Goal: Book appointment/travel/reservation

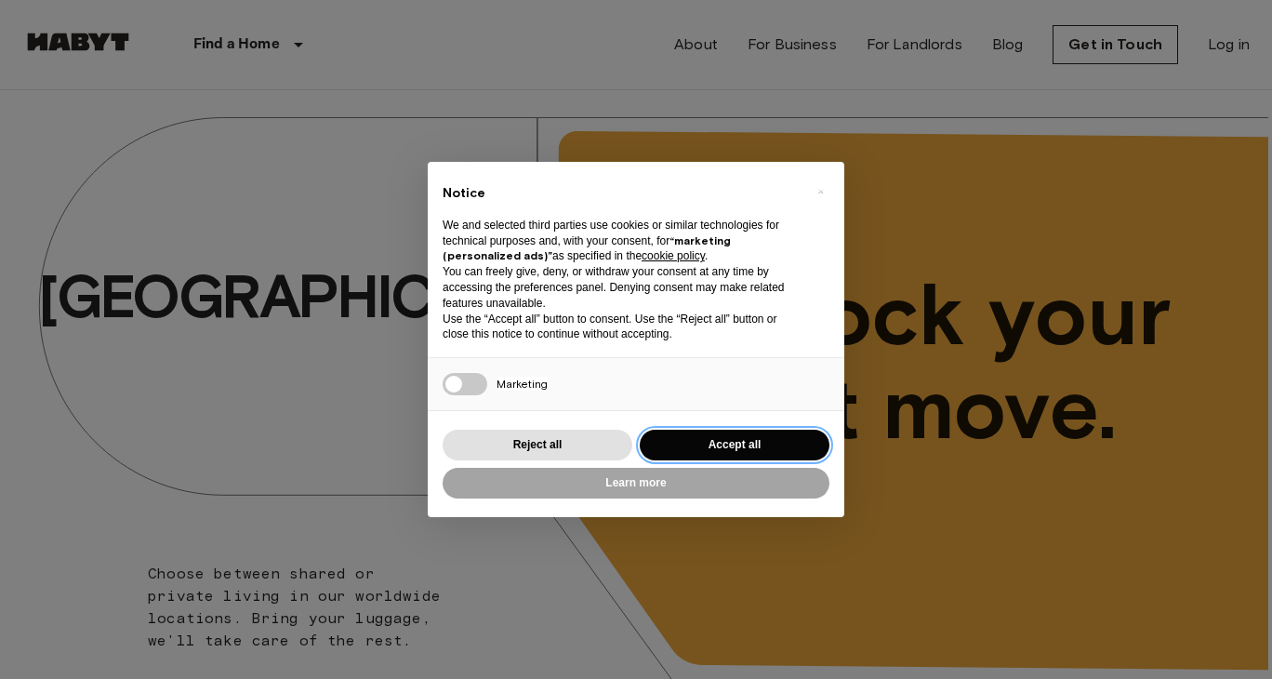
drag, startPoint x: 710, startPoint y: 450, endPoint x: 706, endPoint y: 459, distance: 10.0
click at [706, 459] on button "Accept all" at bounding box center [735, 445] width 190 height 31
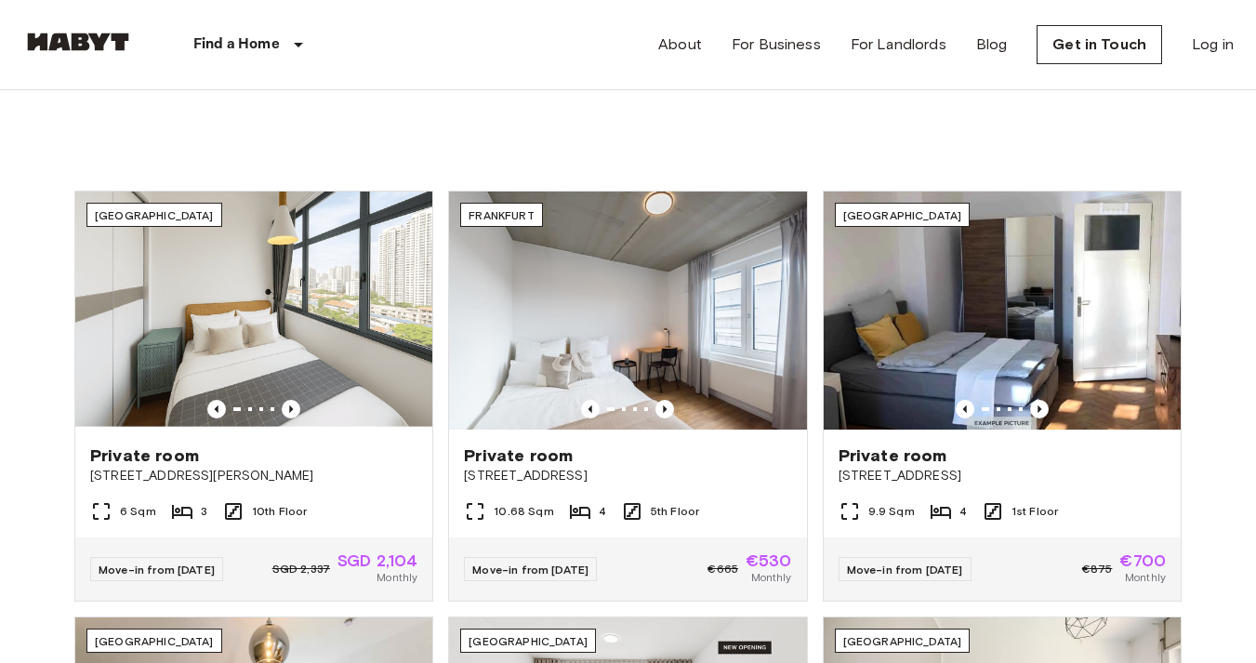
scroll to position [612, 0]
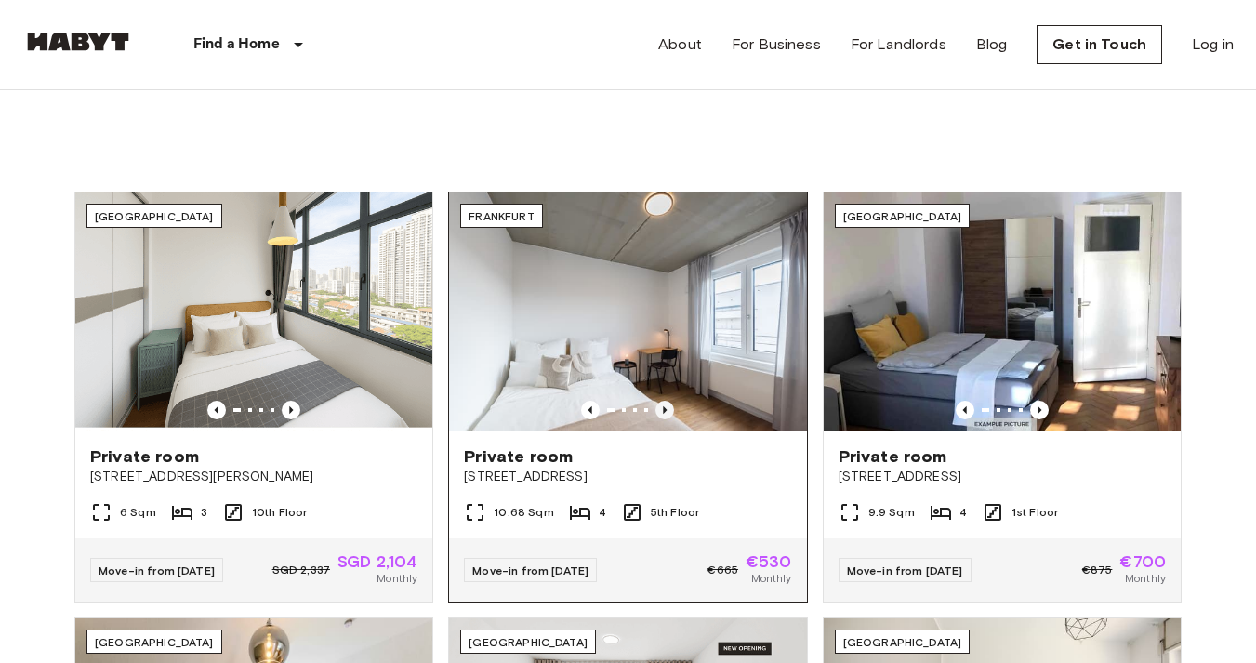
click at [664, 403] on icon "Previous image" at bounding box center [665, 410] width 19 height 19
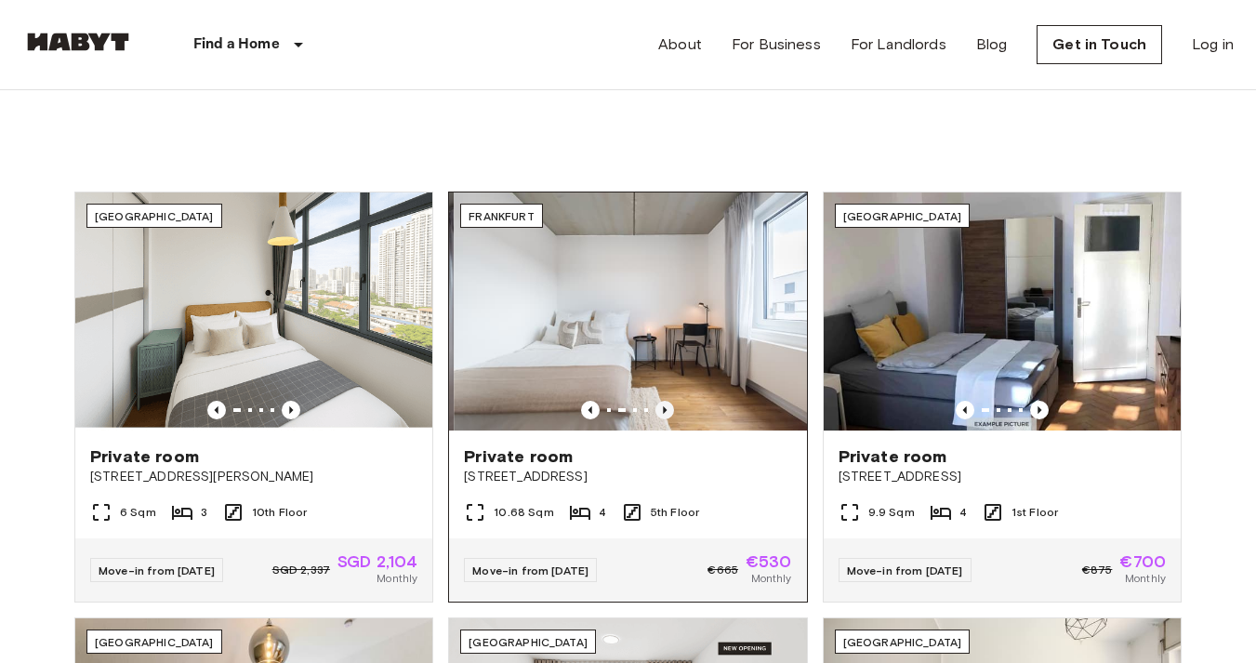
click at [664, 403] on icon "Previous image" at bounding box center [665, 410] width 19 height 19
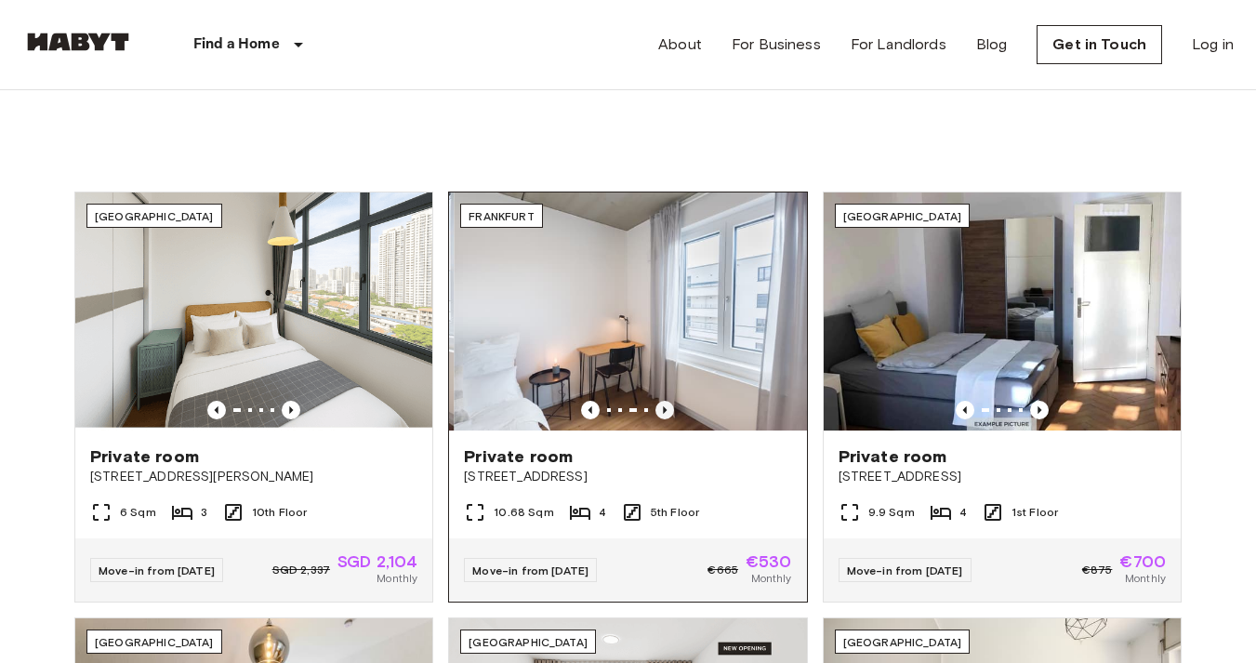
click at [664, 403] on icon "Previous image" at bounding box center [665, 410] width 19 height 19
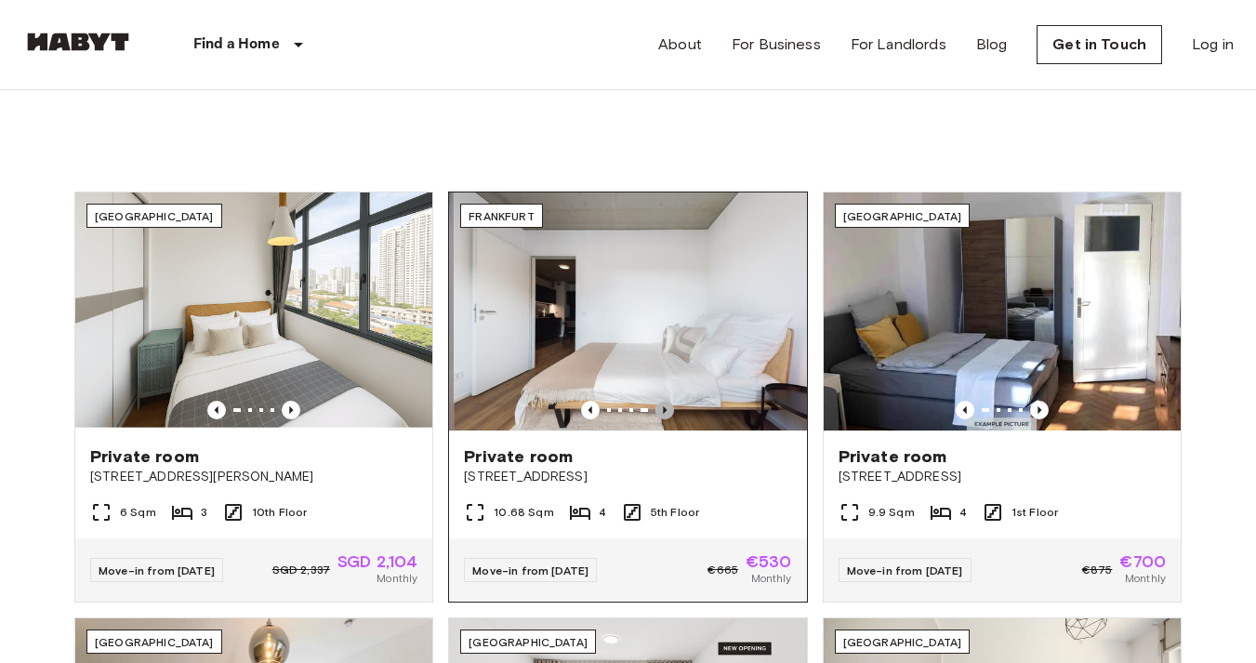
click at [664, 403] on icon "Previous image" at bounding box center [665, 410] width 19 height 19
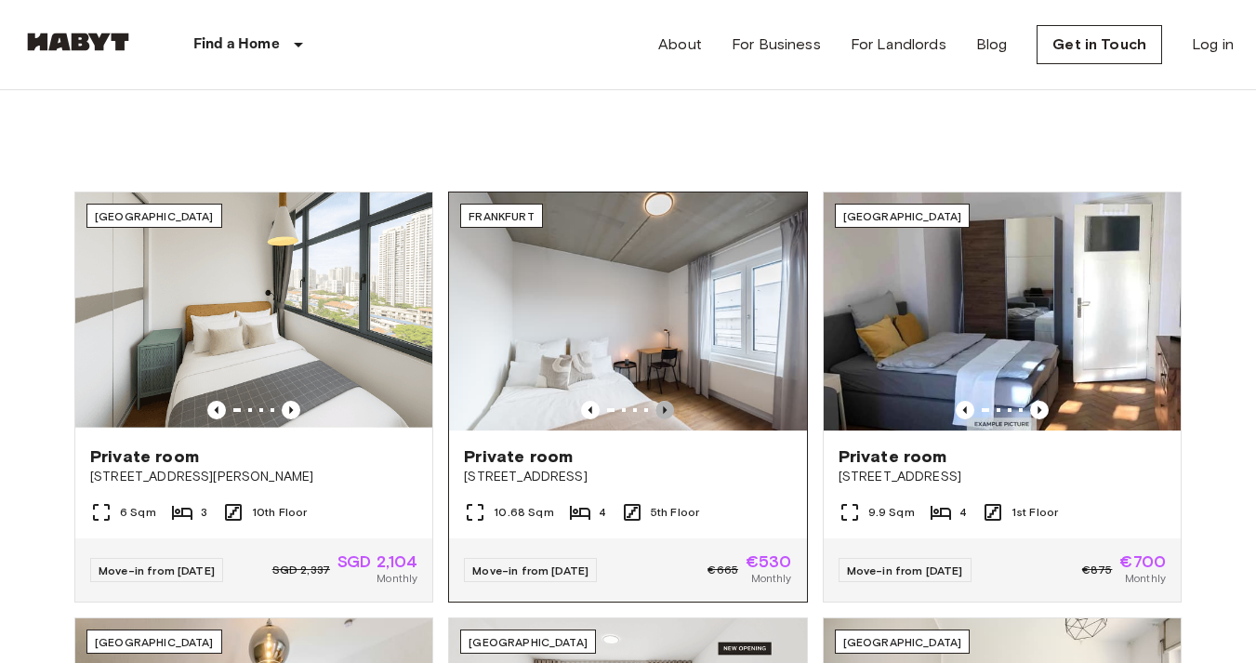
click at [664, 403] on icon "Previous image" at bounding box center [665, 410] width 19 height 19
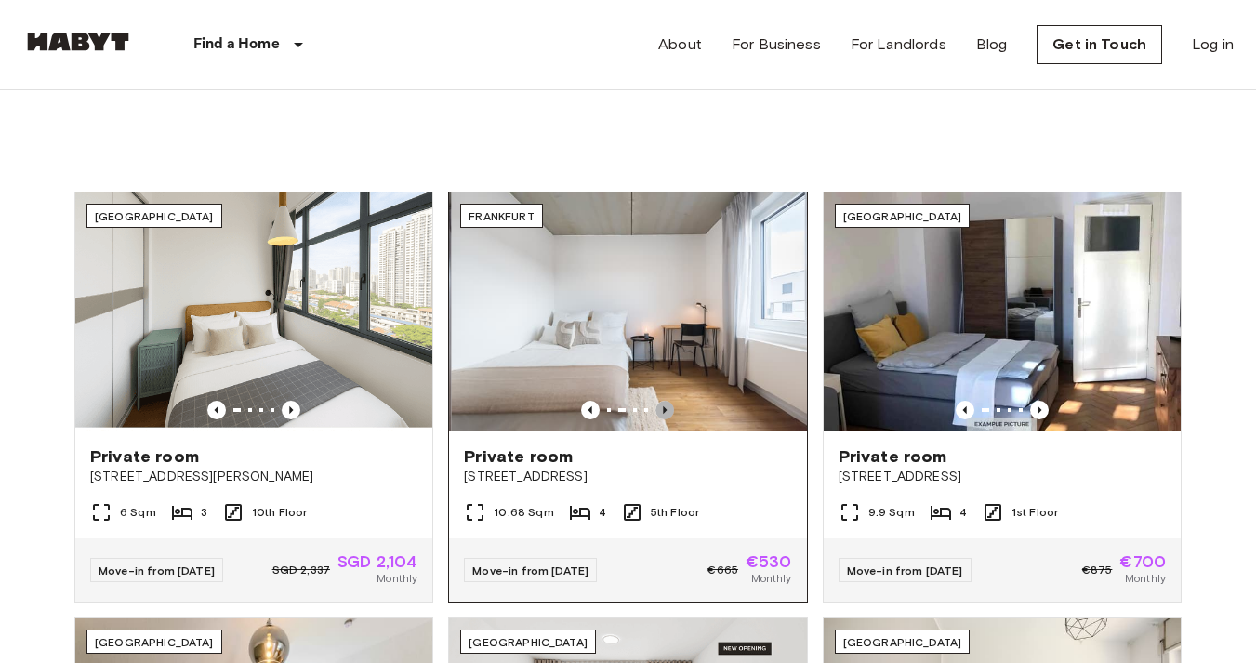
click at [664, 403] on icon "Previous image" at bounding box center [665, 410] width 19 height 19
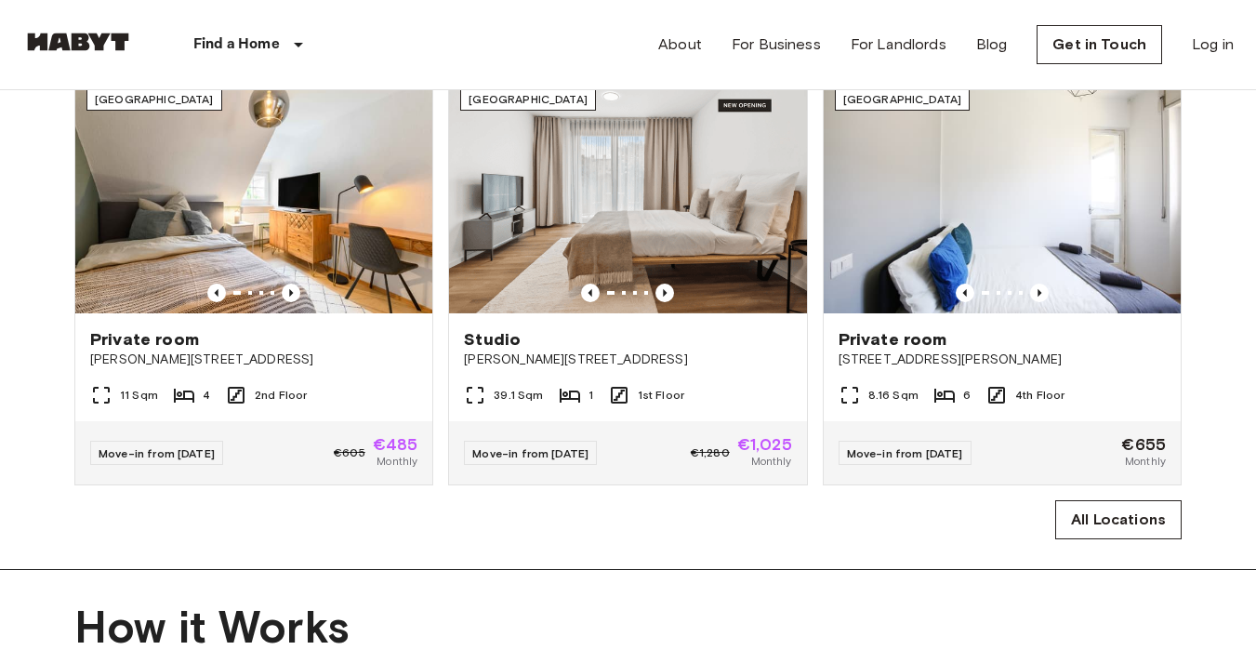
scroll to position [1156, 0]
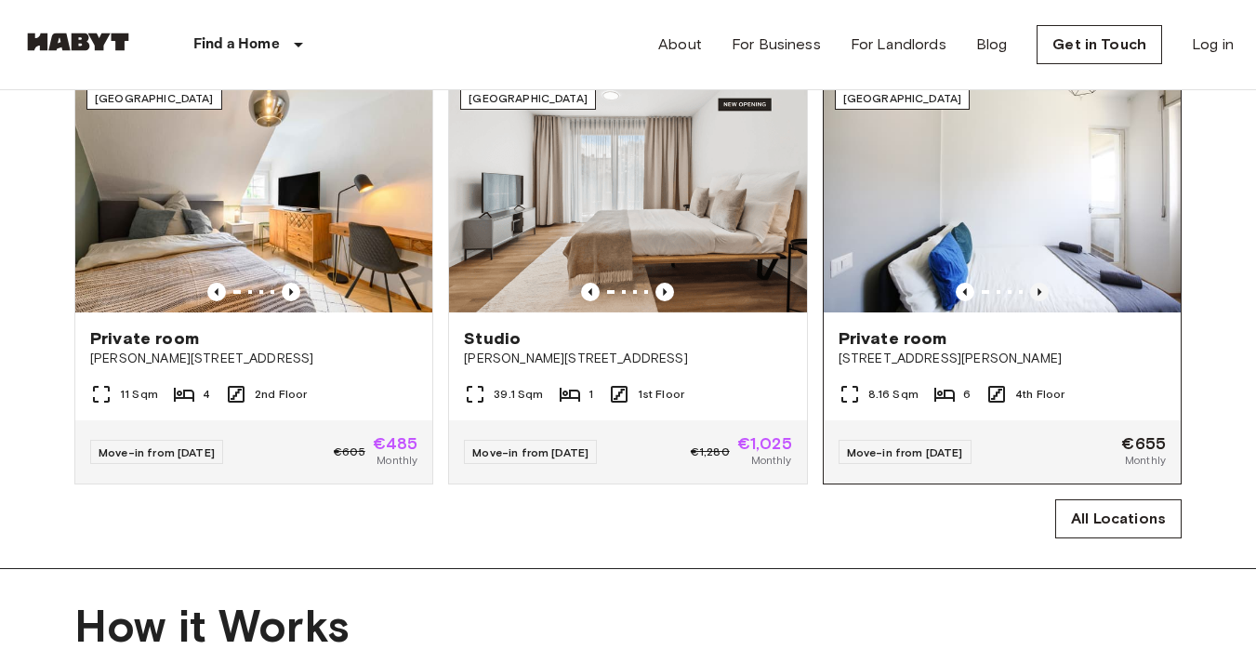
click at [1039, 296] on icon "Previous image" at bounding box center [1040, 291] width 4 height 7
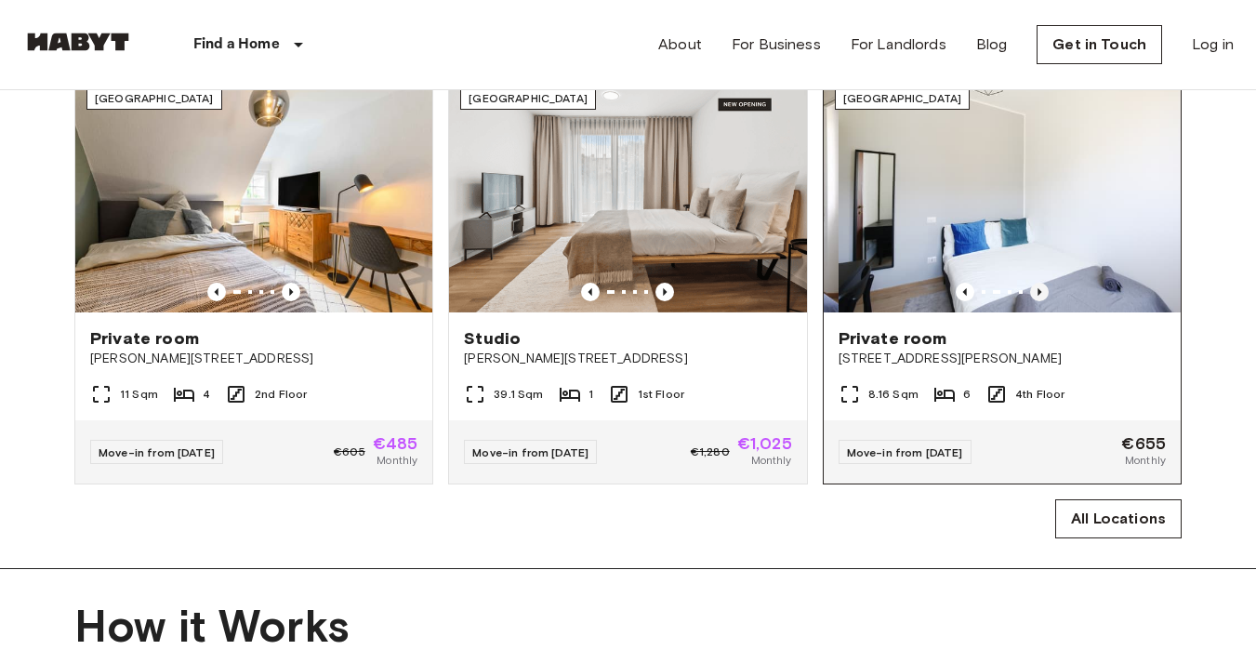
click at [1039, 296] on icon "Previous image" at bounding box center [1040, 291] width 4 height 7
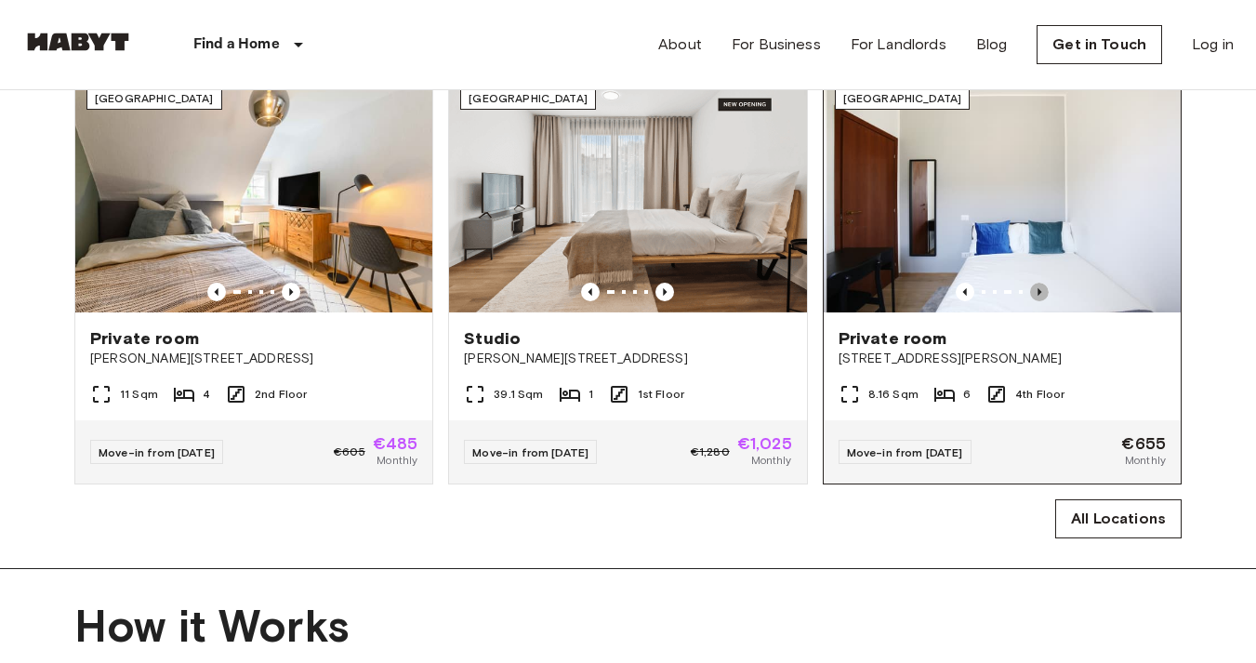
click at [1039, 296] on icon "Previous image" at bounding box center [1040, 291] width 4 height 7
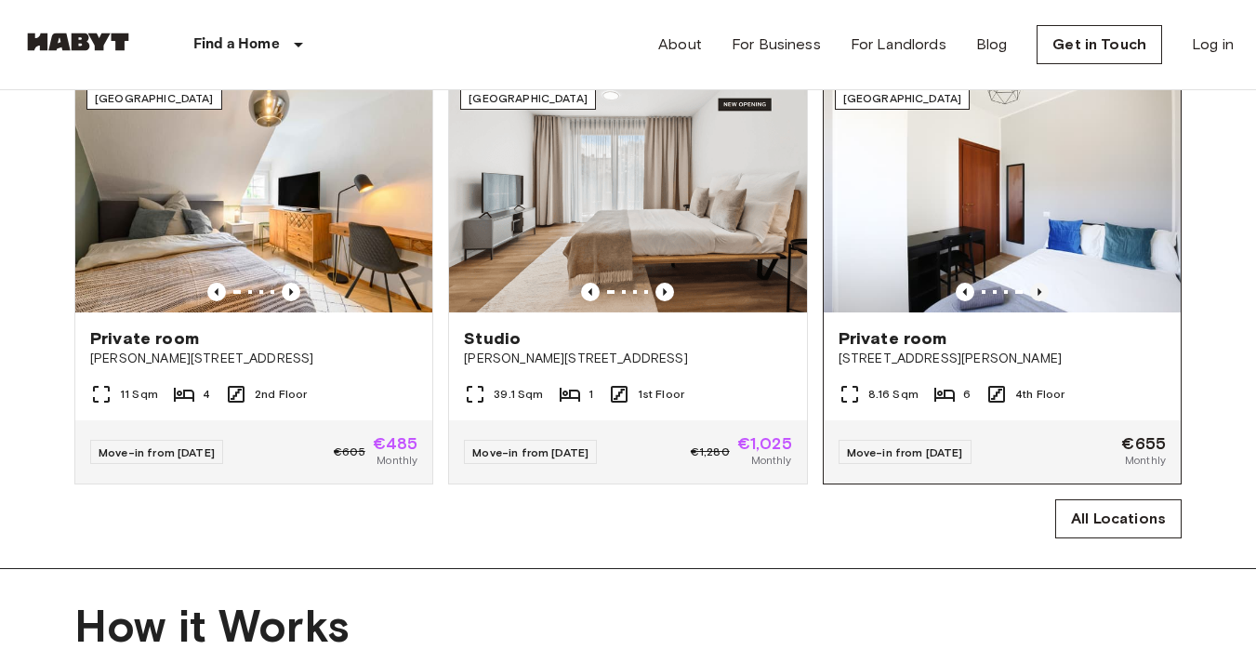
click at [1039, 296] on icon "Previous image" at bounding box center [1040, 291] width 4 height 7
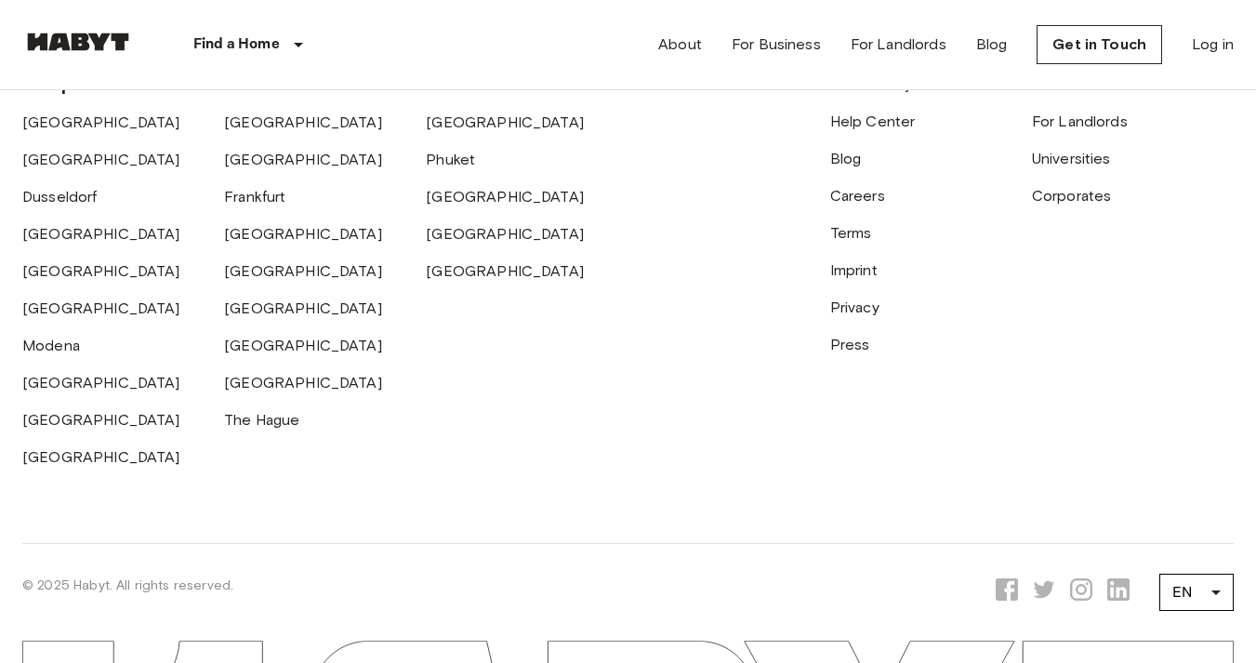
scroll to position [4948, 0]
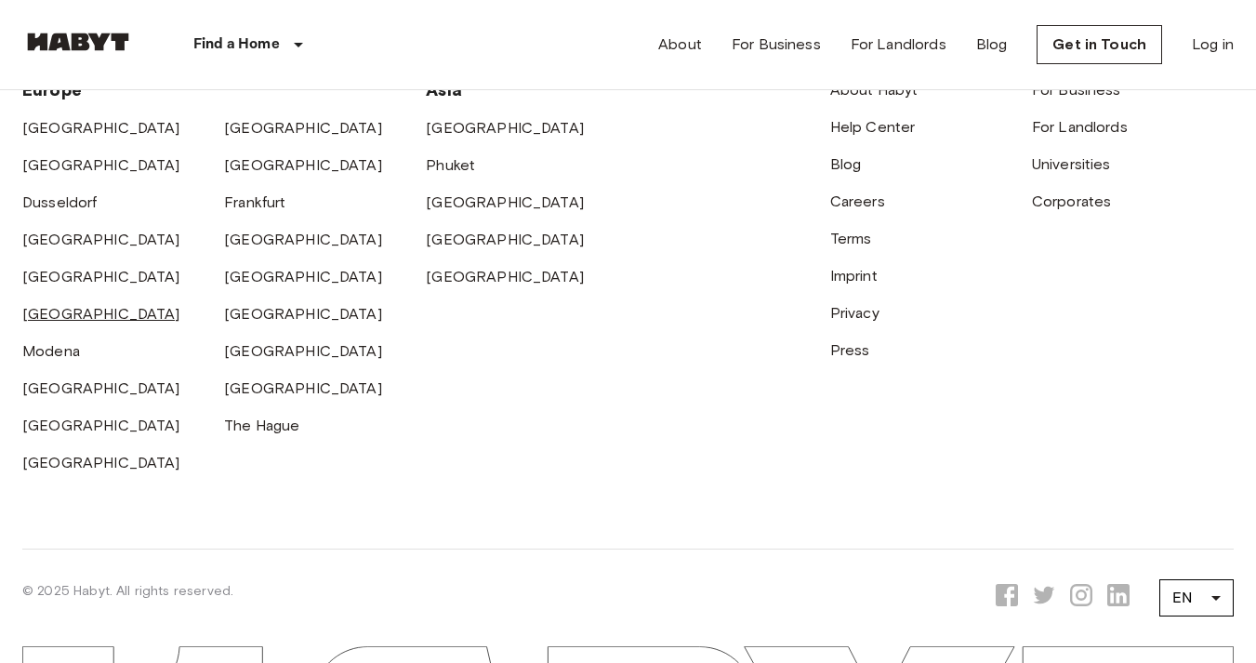
click at [57, 323] on link "[GEOGRAPHIC_DATA]" at bounding box center [101, 314] width 158 height 18
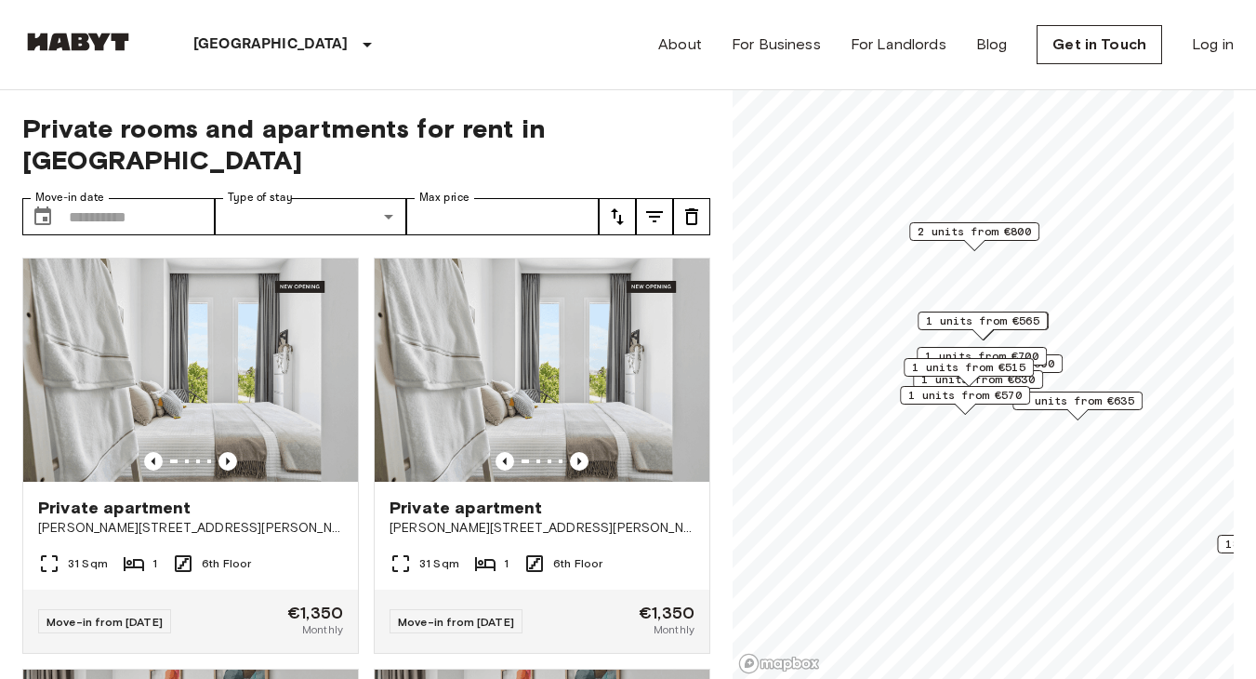
click at [1004, 360] on span "1 units from €515" at bounding box center [968, 367] width 113 height 17
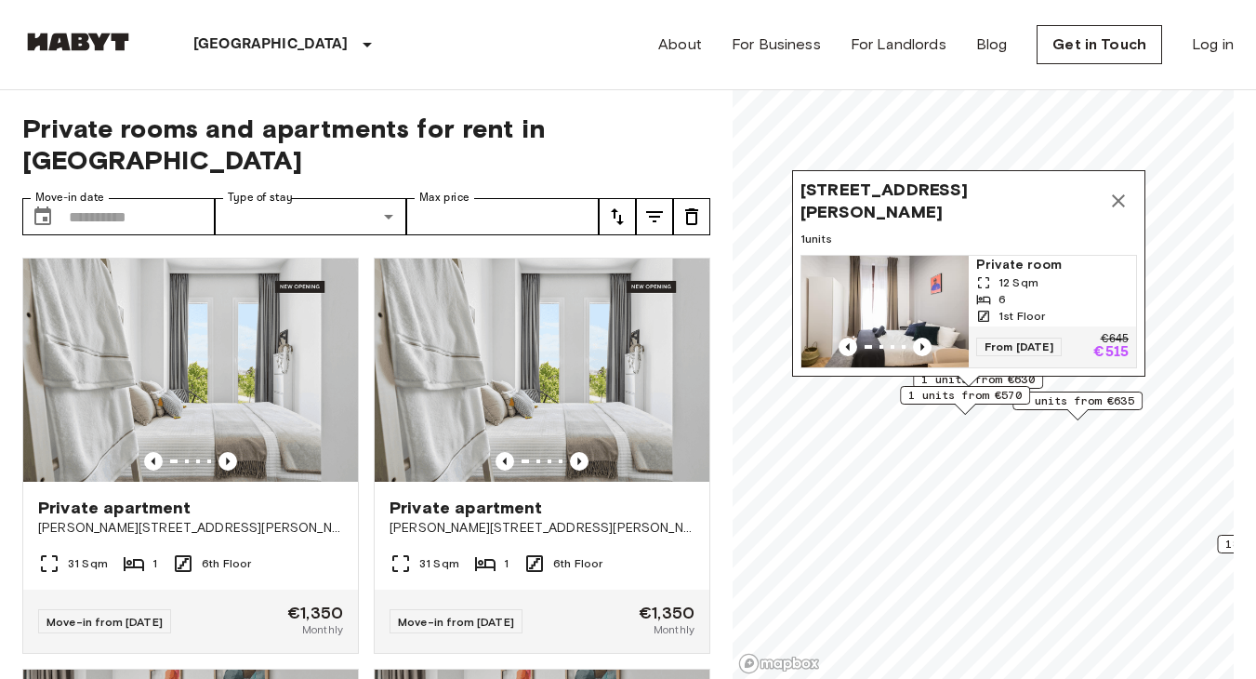
click at [1123, 193] on icon "Map marker" at bounding box center [1119, 201] width 22 height 22
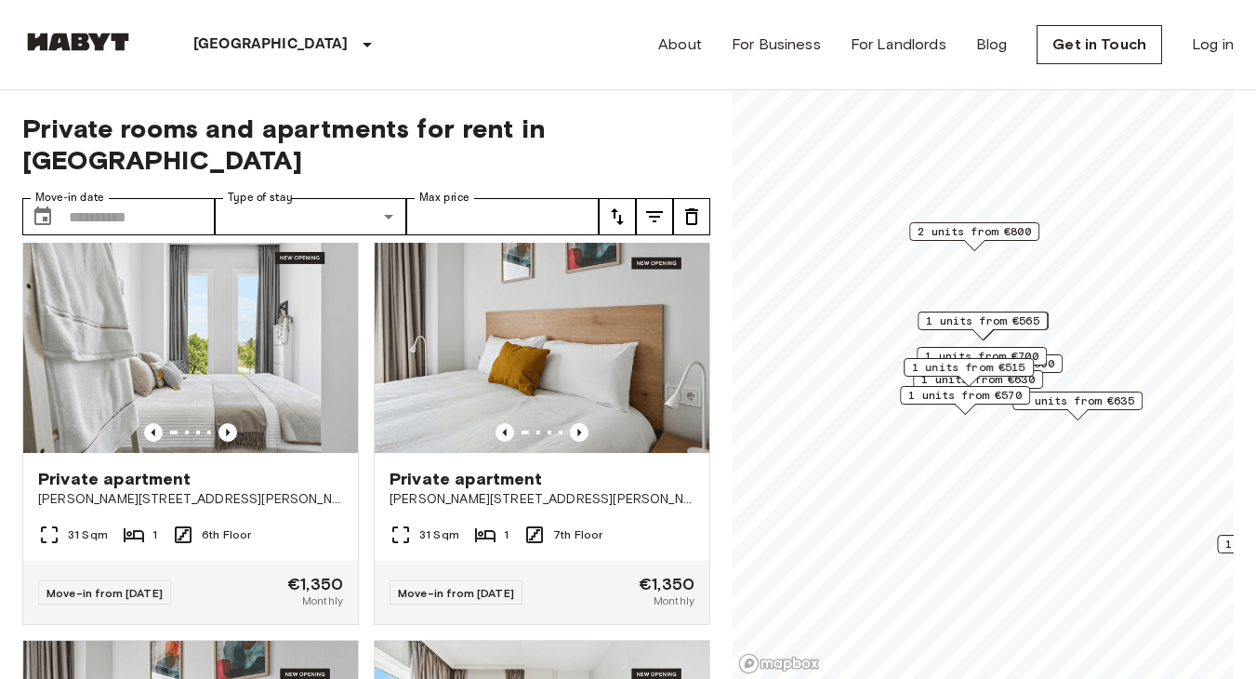
scroll to position [1263, 0]
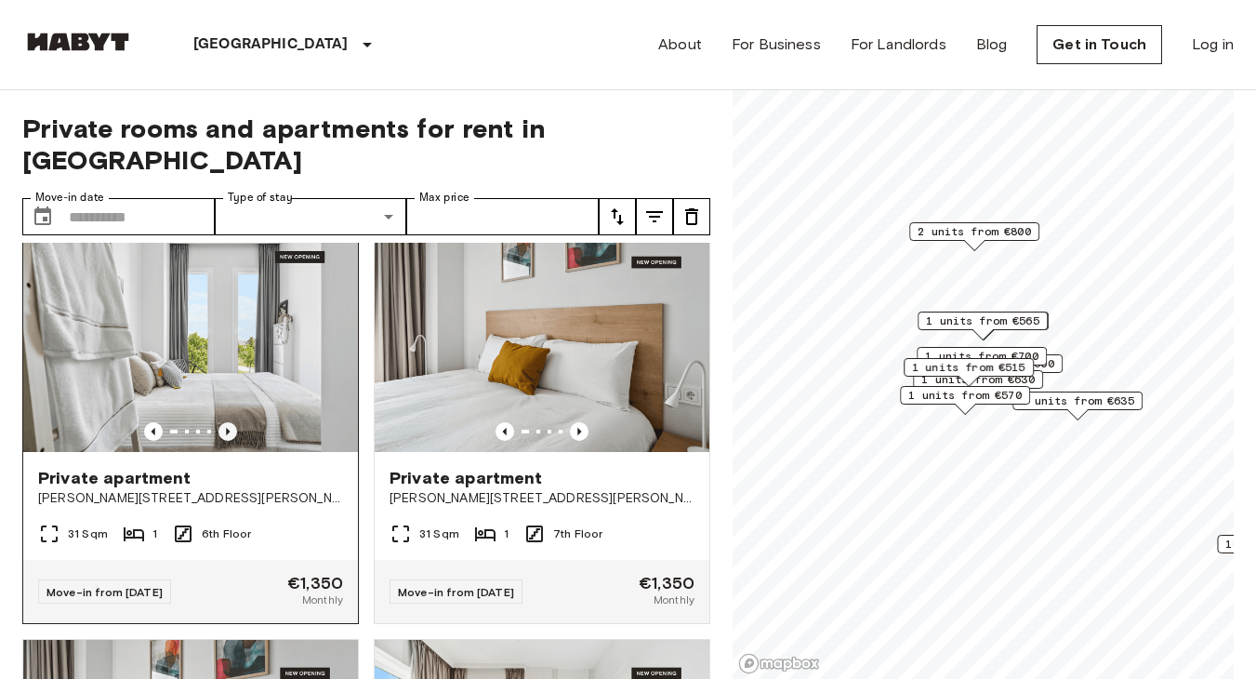
click at [231, 426] on icon "Previous image" at bounding box center [228, 431] width 19 height 19
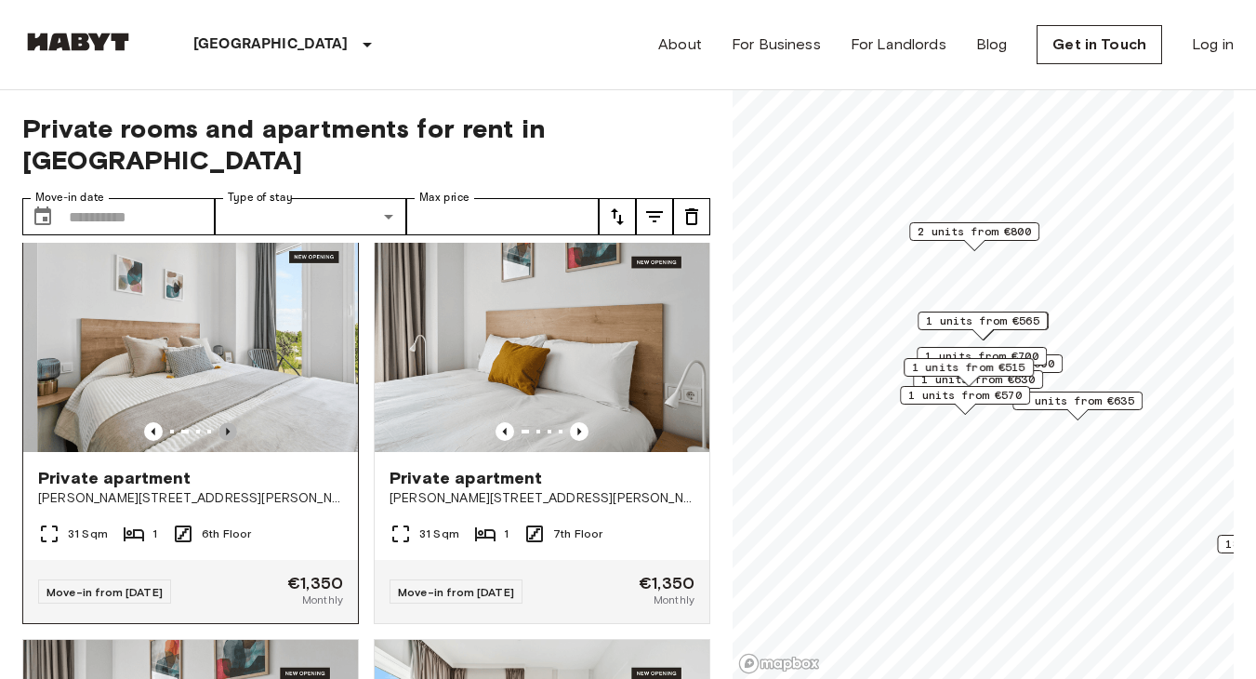
click at [231, 426] on icon "Previous image" at bounding box center [228, 431] width 19 height 19
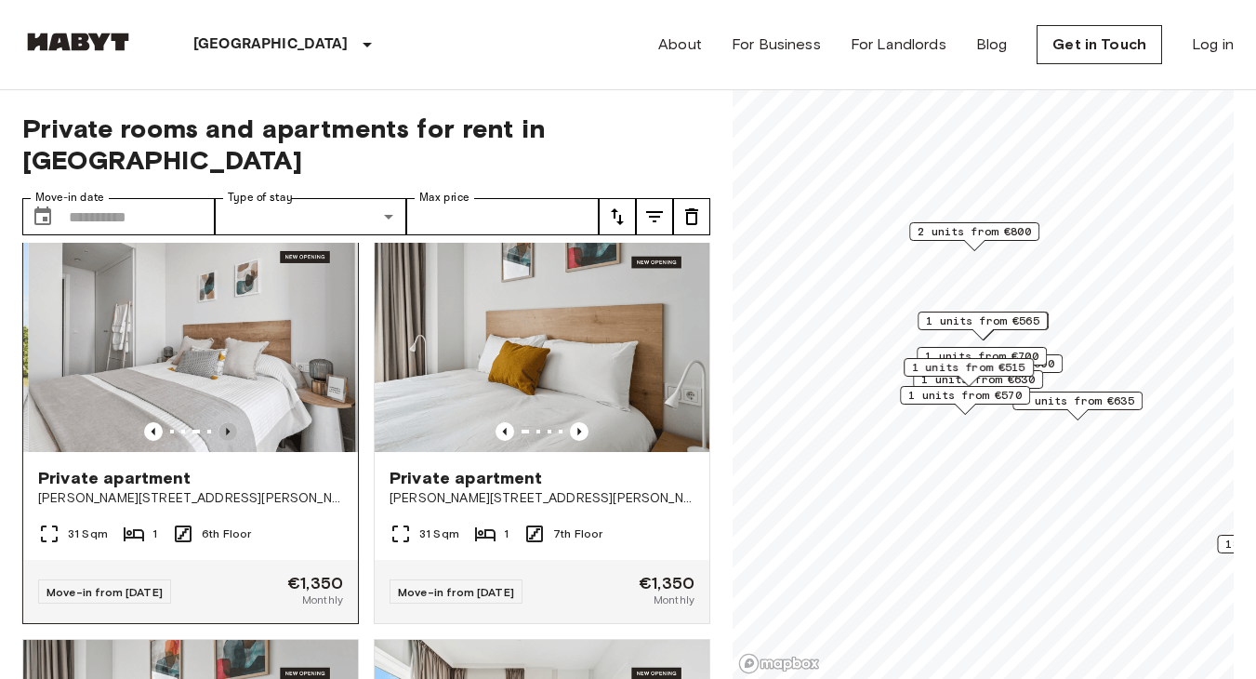
click at [231, 426] on icon "Previous image" at bounding box center [228, 431] width 19 height 19
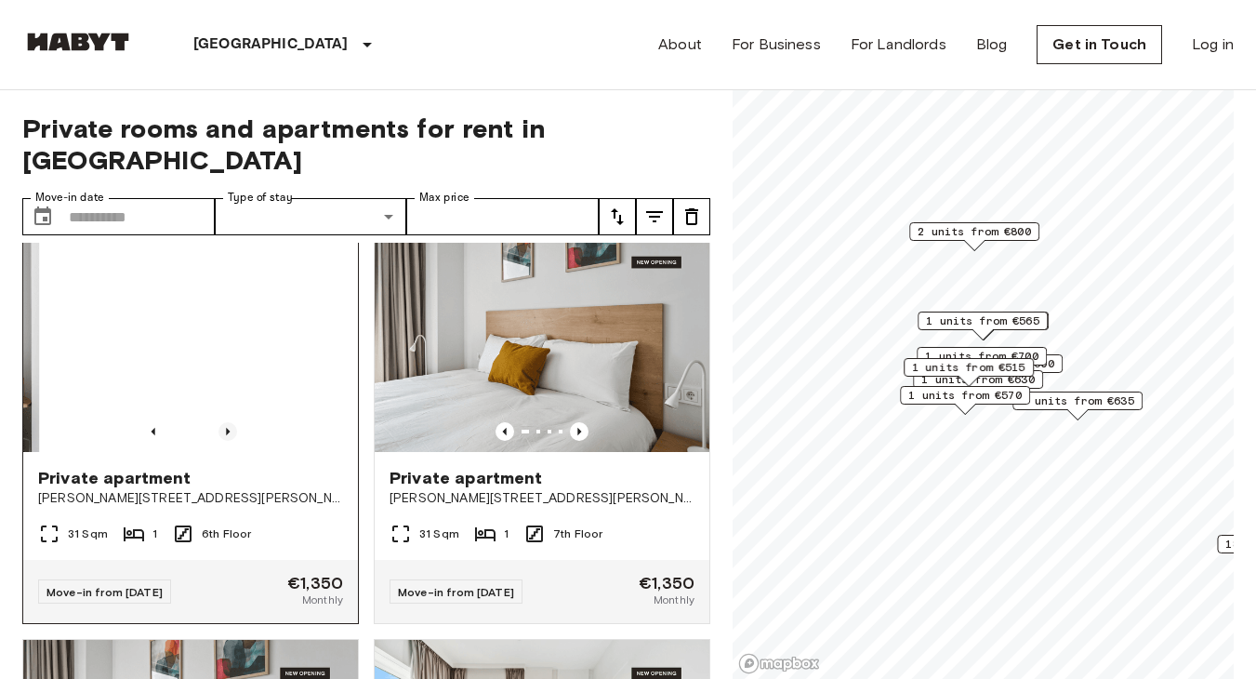
click at [231, 426] on icon "Previous image" at bounding box center [228, 431] width 19 height 19
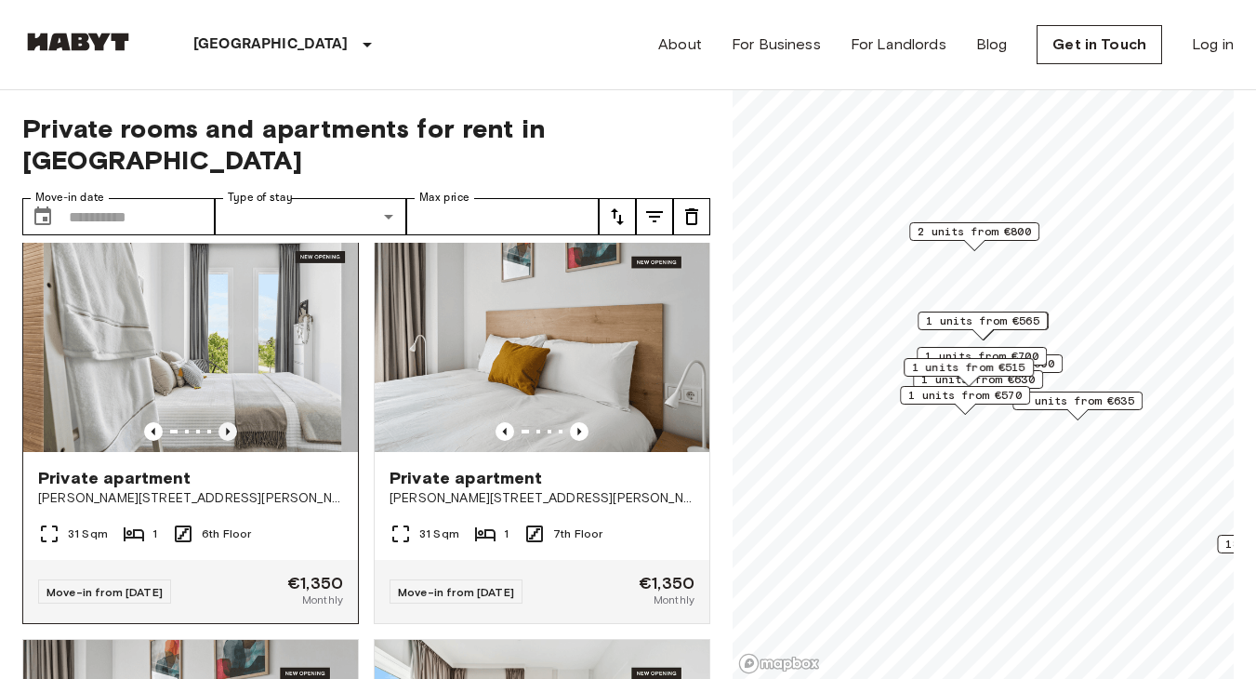
click at [231, 426] on icon "Previous image" at bounding box center [228, 431] width 19 height 19
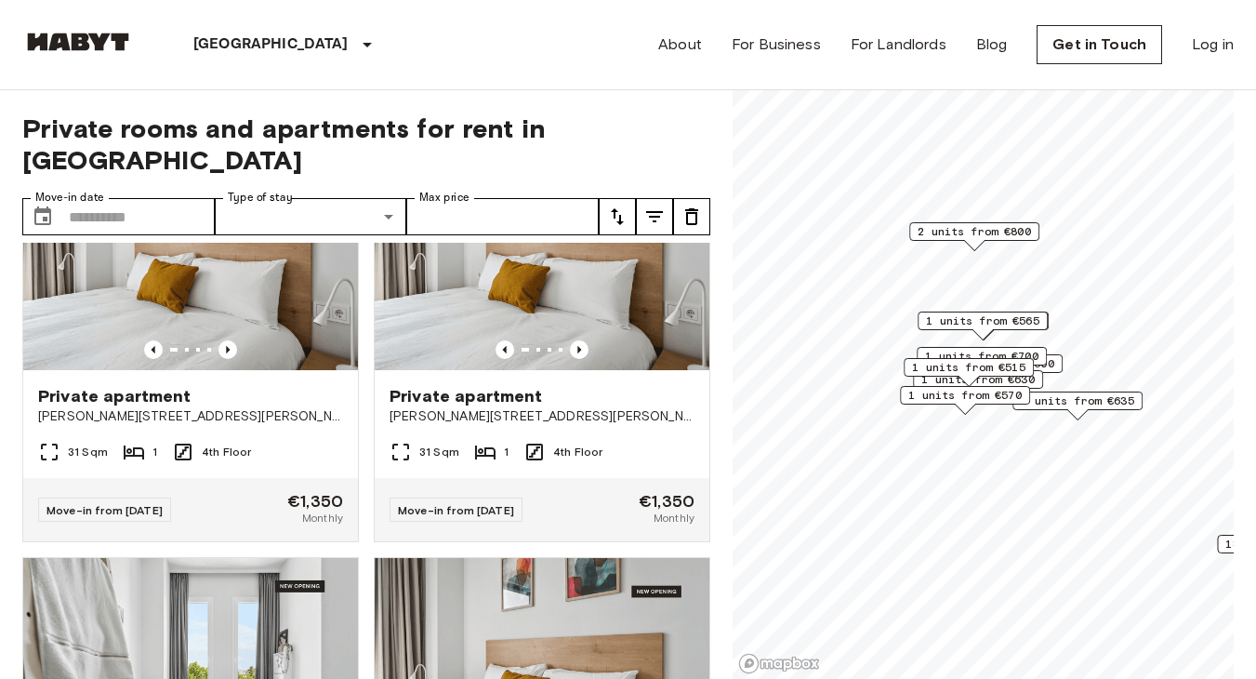
scroll to position [3800, 0]
